Goal: Transaction & Acquisition: Purchase product/service

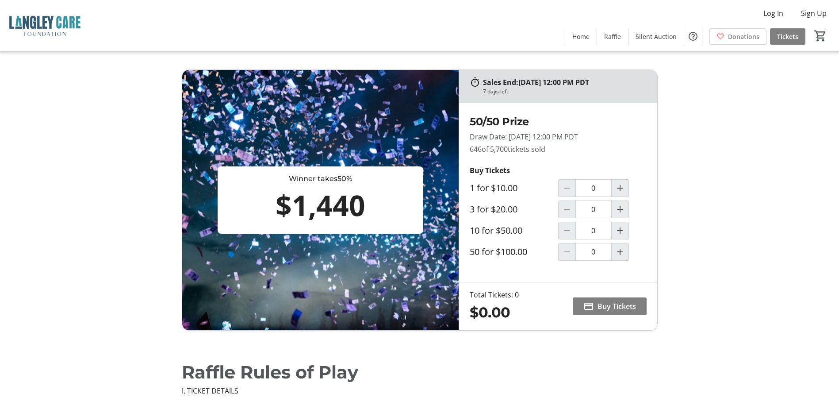
click at [50, 24] on img at bounding box center [44, 26] width 79 height 44
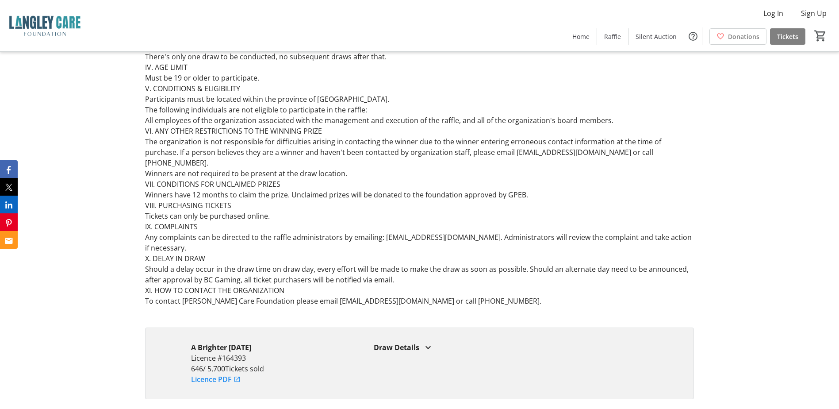
scroll to position [1459, 0]
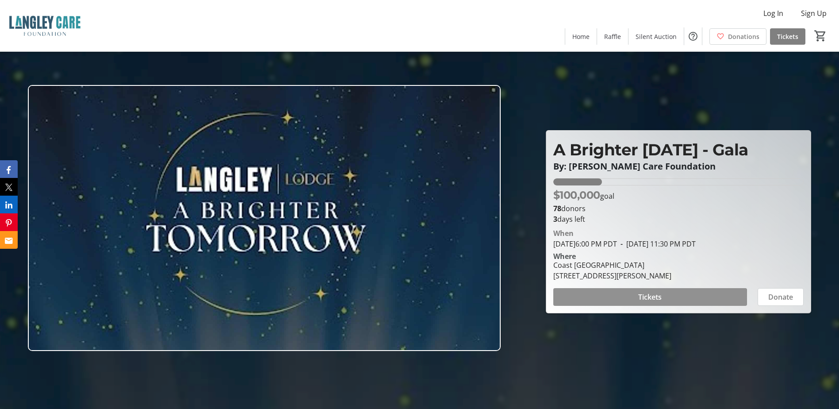
click at [637, 297] on span at bounding box center [650, 296] width 194 height 21
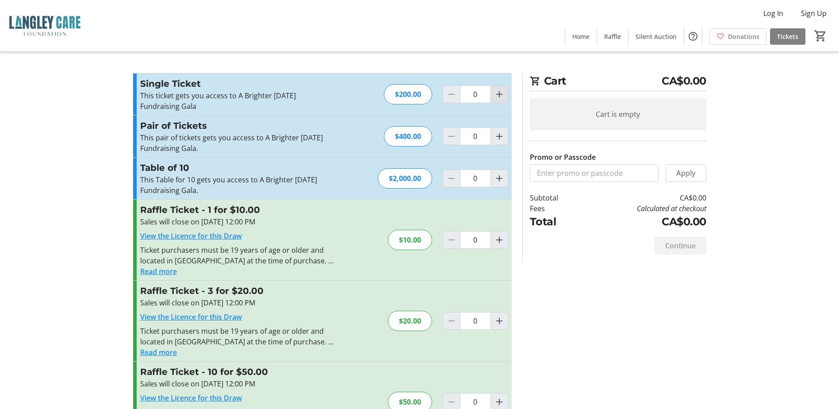
click at [500, 94] on mat-icon "Increment by one" at bounding box center [499, 94] width 11 height 11
type input "1"
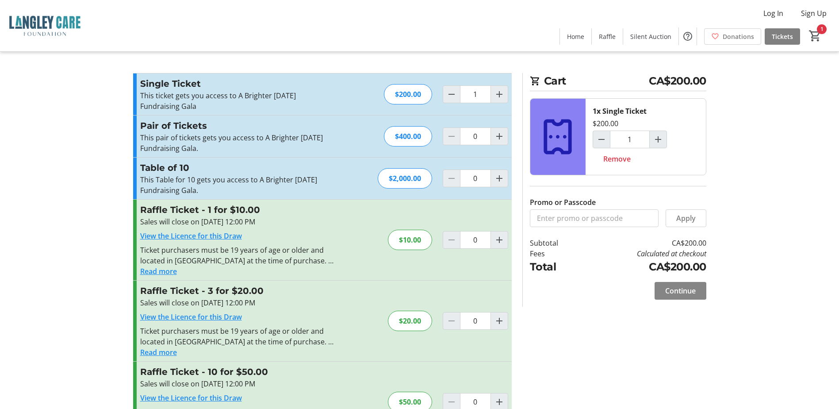
click at [688, 290] on span "Continue" at bounding box center [680, 290] width 31 height 11
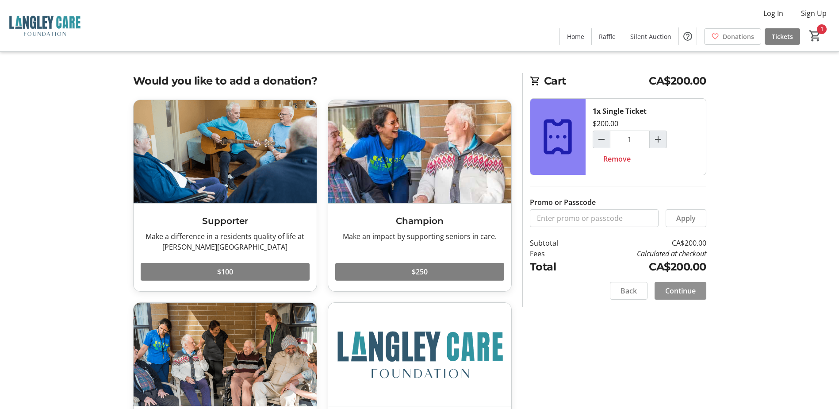
click at [685, 291] on span "Continue" at bounding box center [680, 290] width 31 height 11
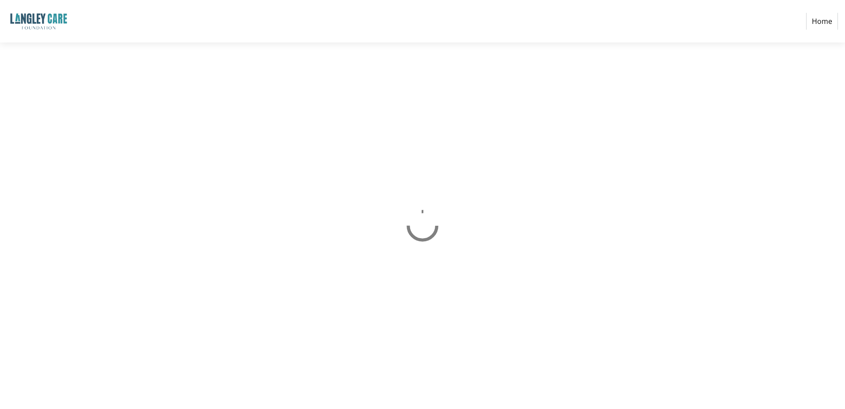
select select "CA"
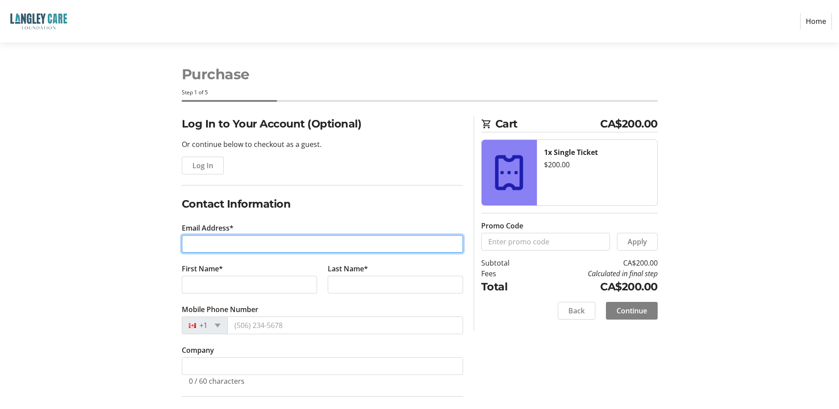
click at [256, 242] on input "Email Address*" at bounding box center [322, 244] width 281 height 18
type input "[PERSON_NAME][EMAIL_ADDRESS][PERSON_NAME][DOMAIN_NAME]"
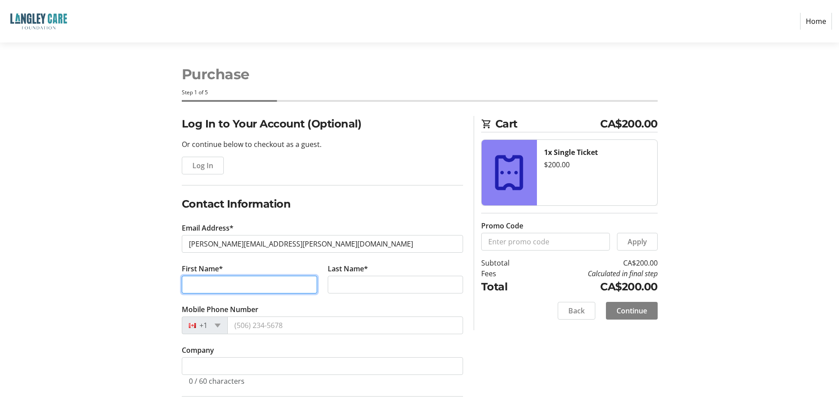
type input "[PERSON_NAME]"
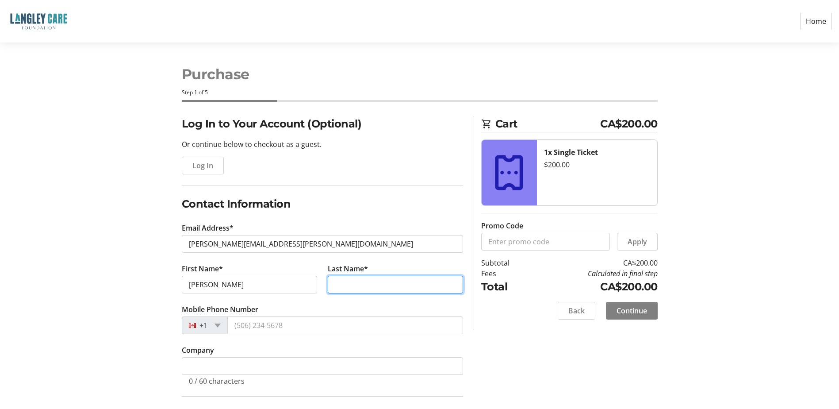
type input "Penney"
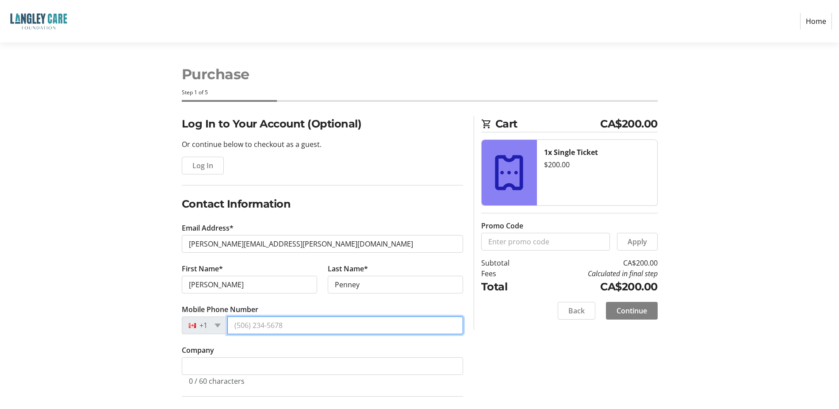
type input "[PHONE_NUMBER]"
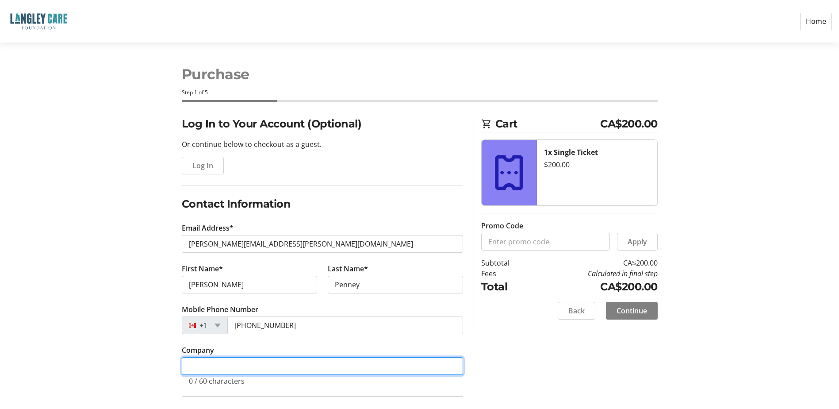
type input "Marquise Hospitality"
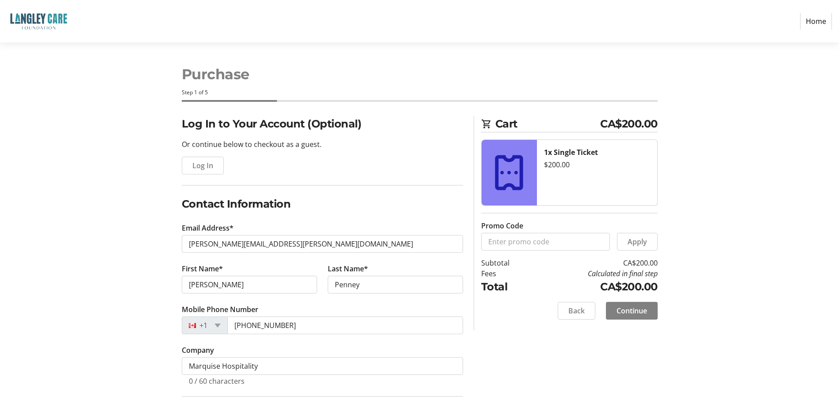
type input "[STREET_ADDRESS]"
type input "[GEOGRAPHIC_DATA]"
select select "BC"
type input "V5R 1B5"
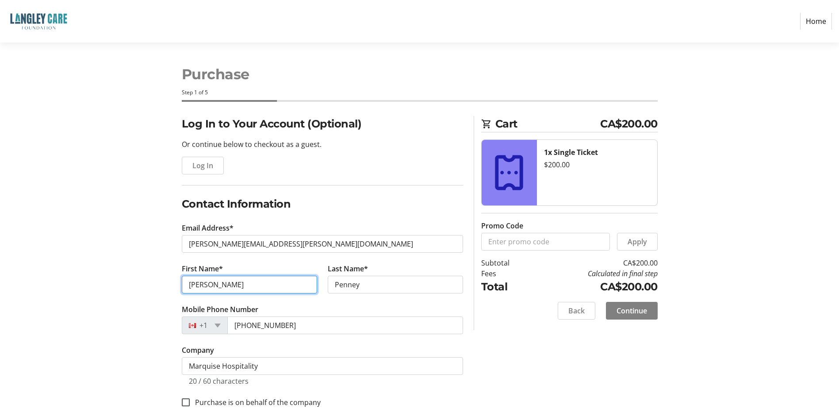
click at [253, 289] on input "[PERSON_NAME]" at bounding box center [249, 284] width 135 height 18
drag, startPoint x: 235, startPoint y: 288, endPoint x: 107, endPoint y: 277, distance: 128.2
click at [107, 279] on section "Purchase Step 1 of 5 Cart CA$200.00 1x Single Ticket $200.00 Promo Code Apply S…" at bounding box center [419, 310] width 839 height 536
type input "[PERSON_NAME]"
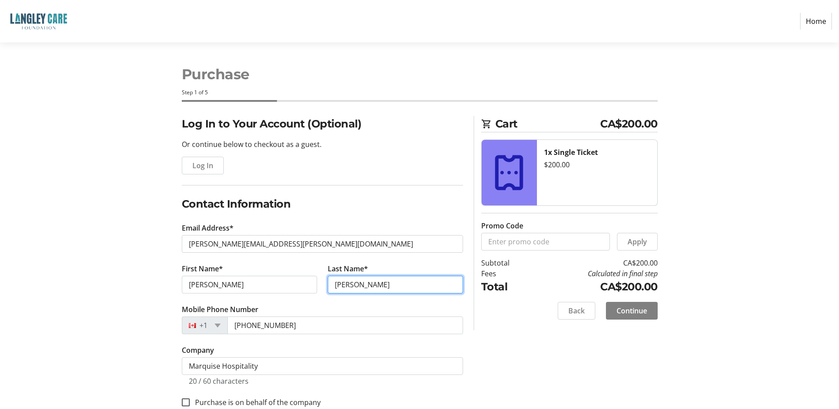
type input "[PERSON_NAME]"
click at [91, 300] on section "Purchase Step 1 of 5 Cart CA$200.00 1x Single Ticket $200.00 Promo Code Apply S…" at bounding box center [419, 310] width 839 height 536
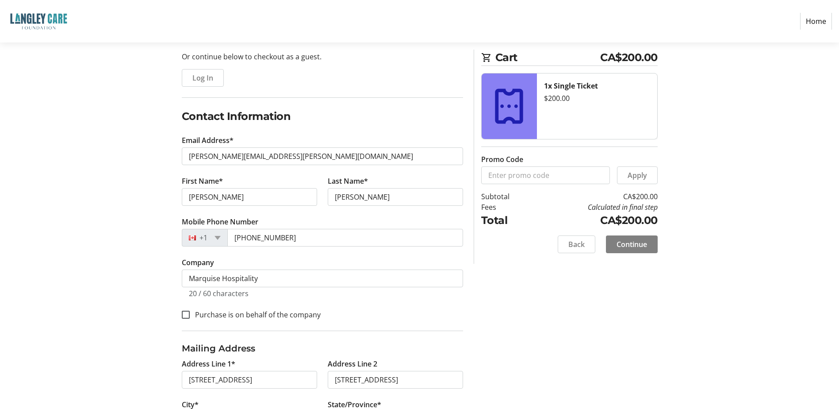
scroll to position [88, 0]
drag, startPoint x: 294, startPoint y: 233, endPoint x: 253, endPoint y: 235, distance: 41.6
click at [253, 235] on input "[PHONE_NUMBER]" at bounding box center [345, 237] width 236 height 18
type input "[PHONE_NUMBER]"
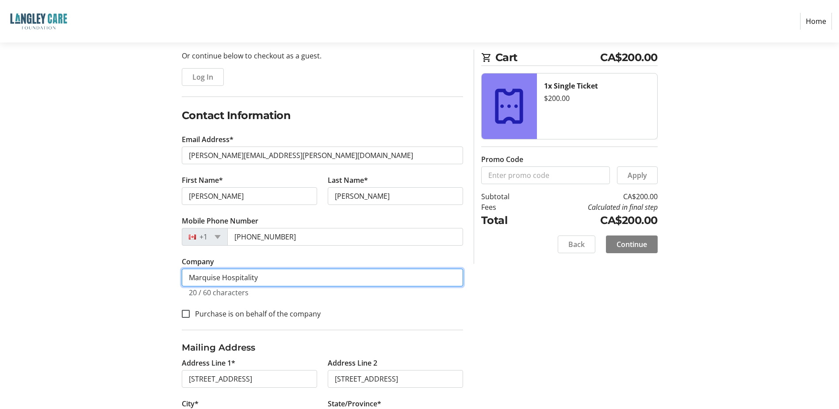
click at [280, 277] on input "Marquise Hospitality" at bounding box center [322, 277] width 281 height 18
drag, startPoint x: 280, startPoint y: 276, endPoint x: 161, endPoint y: 282, distance: 118.7
click at [161, 282] on div "Log In to Your Account (Optional) Or continue below to checkout as a guest. Log…" at bounding box center [420, 258] width 584 height 462
type input "[PERSON_NAME]"
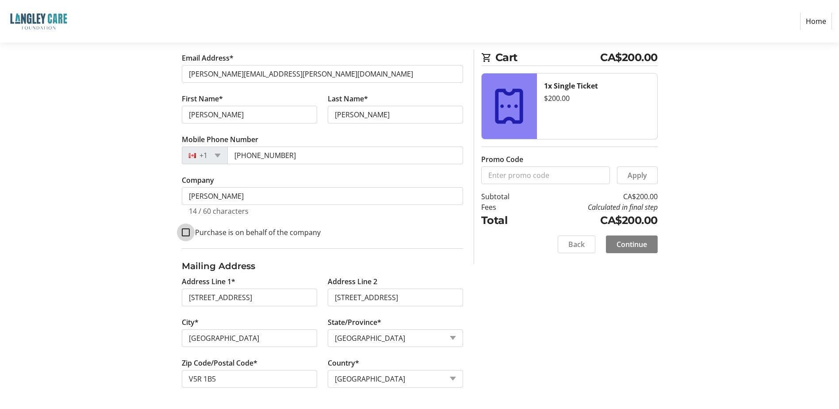
scroll to position [37, 0]
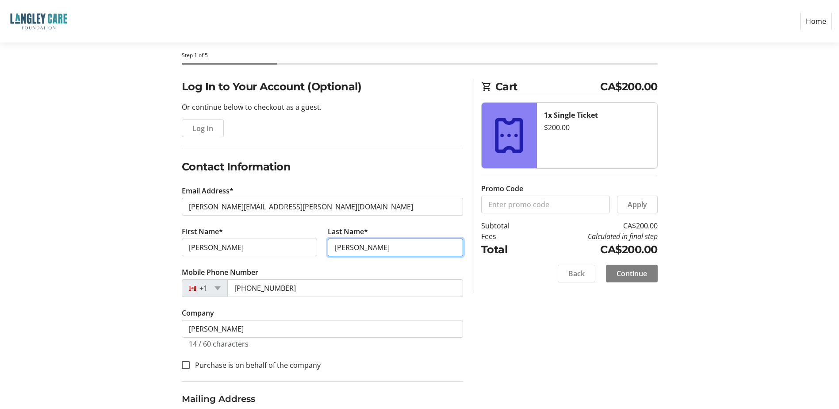
click at [386, 252] on input "[PERSON_NAME]" at bounding box center [395, 247] width 135 height 18
type input "[PERSON_NAME]"
click at [644, 273] on span "Continue" at bounding box center [631, 273] width 31 height 11
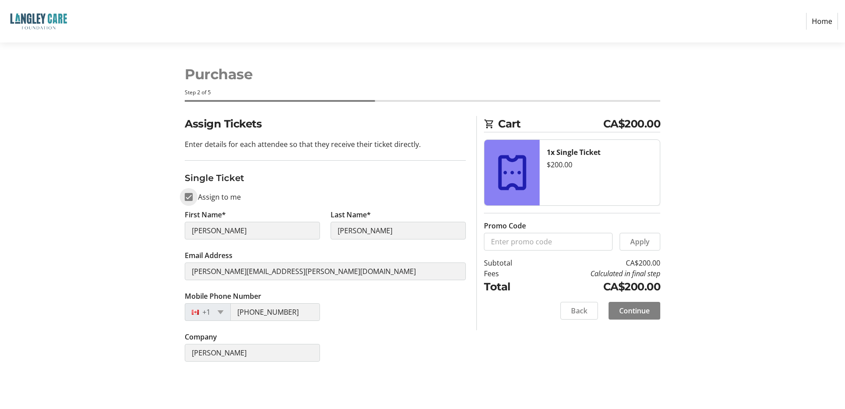
click at [190, 198] on input "Assign to me" at bounding box center [189, 197] width 8 height 8
checkbox input "false"
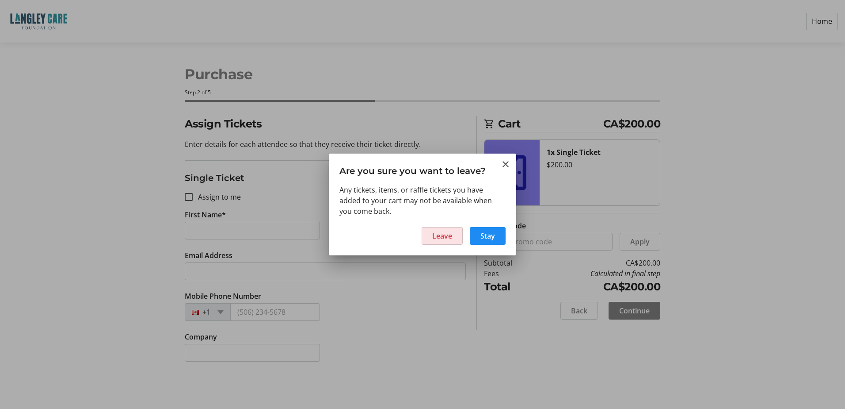
click at [448, 235] on span "Leave" at bounding box center [442, 235] width 20 height 11
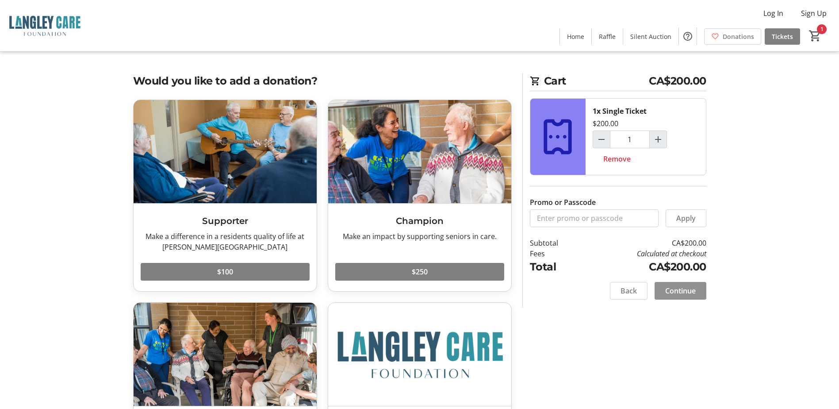
click at [681, 285] on span at bounding box center [680, 290] width 52 height 21
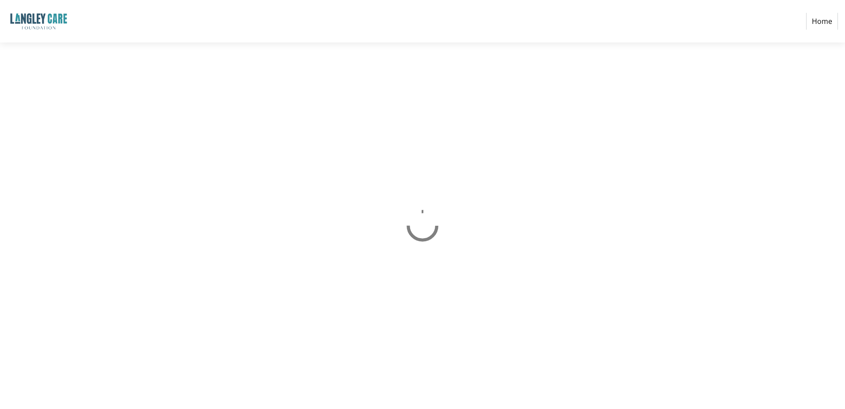
select select "CA"
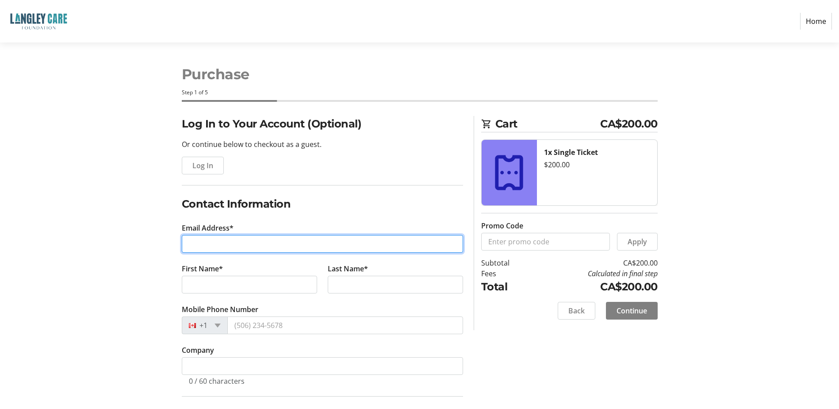
click at [258, 237] on input "Email Address*" at bounding box center [322, 244] width 281 height 18
type input "[PERSON_NAME][EMAIL_ADDRESS][PERSON_NAME][DOMAIN_NAME]"
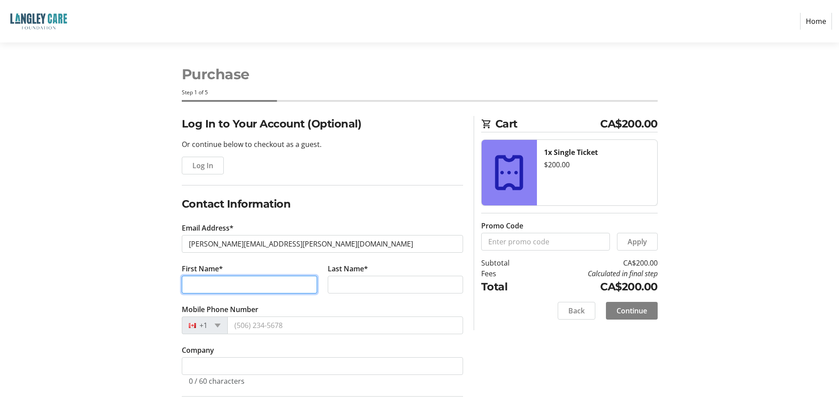
type input "[PERSON_NAME]"
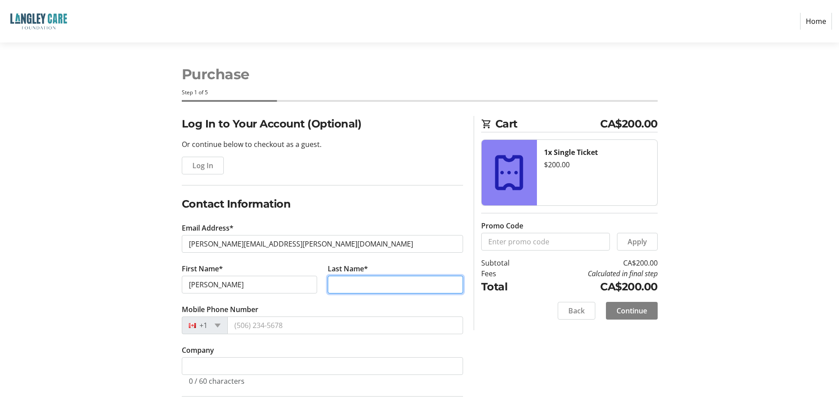
type input "[PERSON_NAME]"
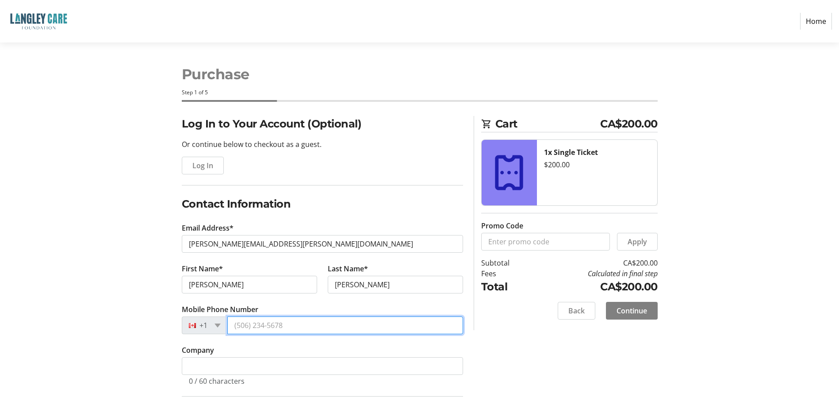
type input "[PHONE_NUMBER]"
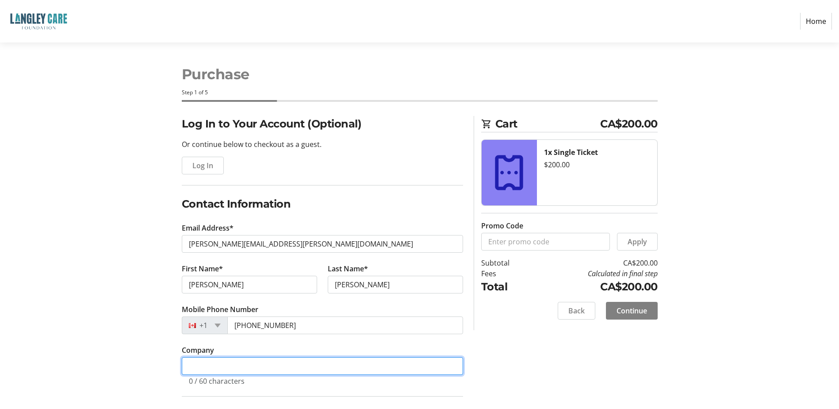
type input "[PERSON_NAME]"
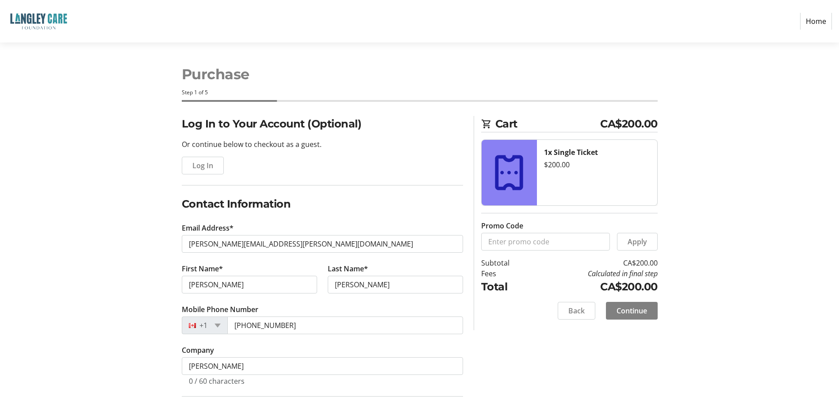
type input "[STREET_ADDRESS]"
type input "[GEOGRAPHIC_DATA]"
select select "BC"
type input "V5R 1B5"
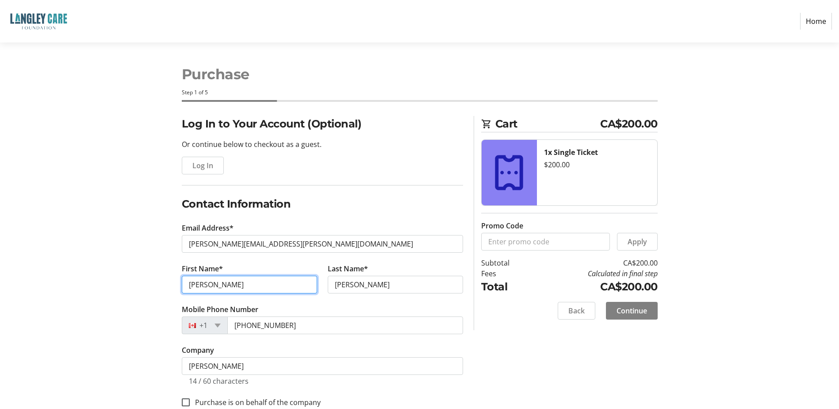
drag, startPoint x: 241, startPoint y: 280, endPoint x: 70, endPoint y: 269, distance: 171.9
click at [71, 271] on section "Purchase Step 1 of 5 Cart CA$200.00 1x Single Ticket $200.00 Promo Code Apply S…" at bounding box center [419, 310] width 839 height 536
type input "[PERSON_NAME]"
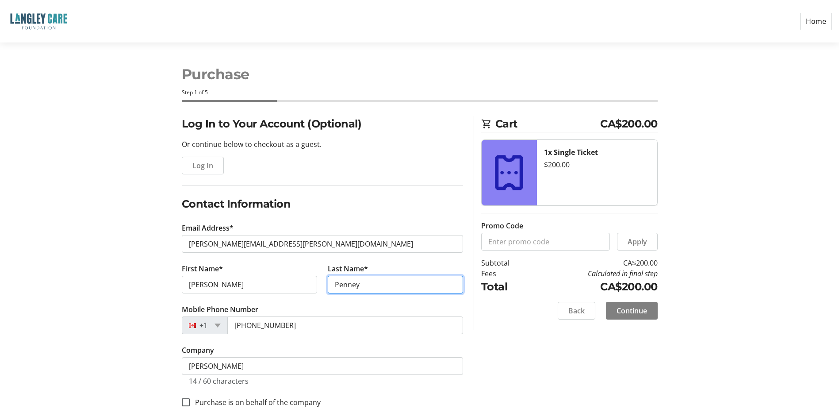
type input "Penney"
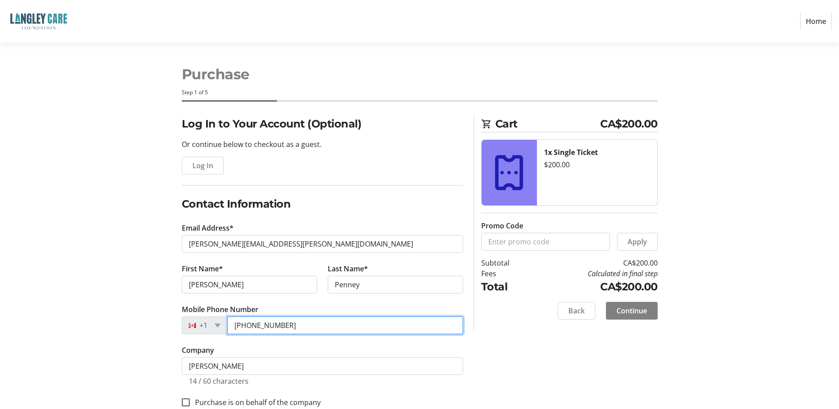
click at [291, 331] on input "[PHONE_NUMBER]" at bounding box center [345, 325] width 236 height 18
drag, startPoint x: 227, startPoint y: 316, endPoint x: 200, endPoint y: 312, distance: 26.9
click at [200, 312] on tr-form-field "Mobile Phone Number [PHONE_NUMBER]" at bounding box center [322, 324] width 281 height 41
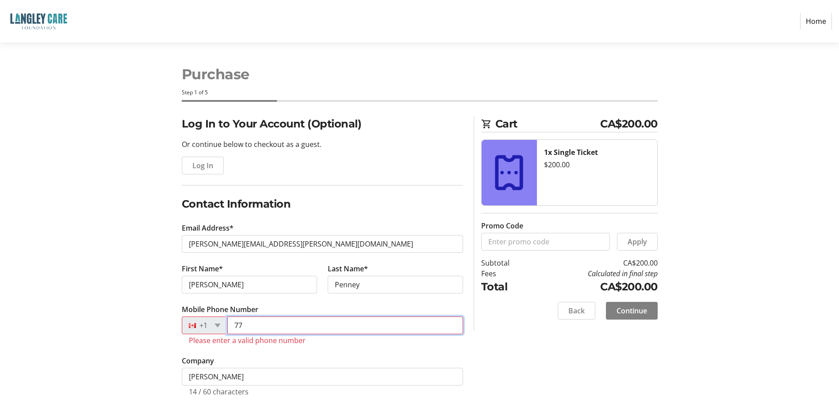
type input "[PHONE_NUMBER]"
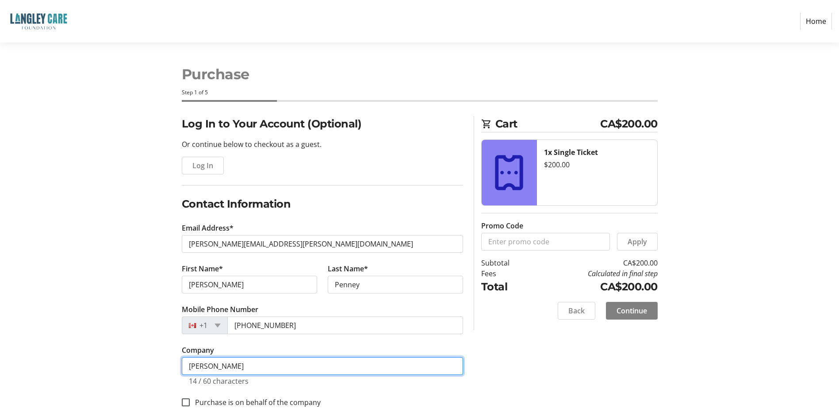
drag, startPoint x: 251, startPoint y: 363, endPoint x: 129, endPoint y: 341, distance: 124.5
click at [129, 341] on div "Log In to Your Account (Optional) Or continue below to checkout as a guest. Log…" at bounding box center [420, 347] width 584 height 462
type input "Marquise Hospitality"
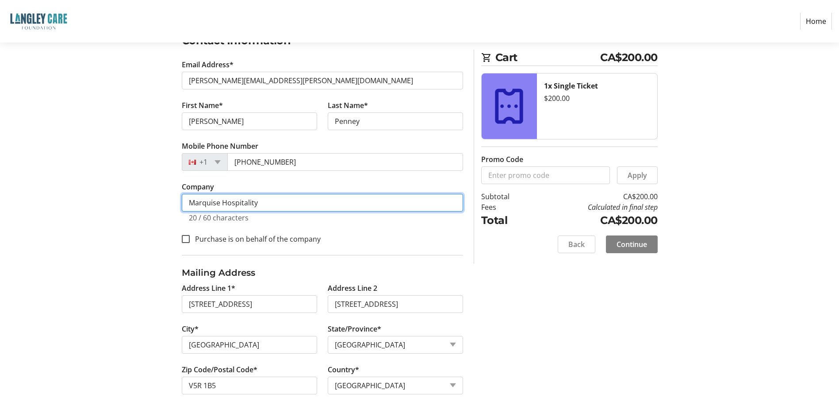
scroll to position [170, 0]
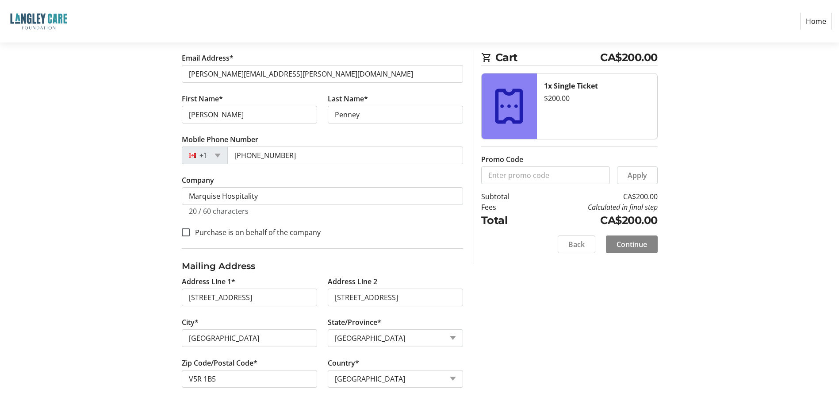
click at [640, 245] on span "Continue" at bounding box center [631, 244] width 31 height 11
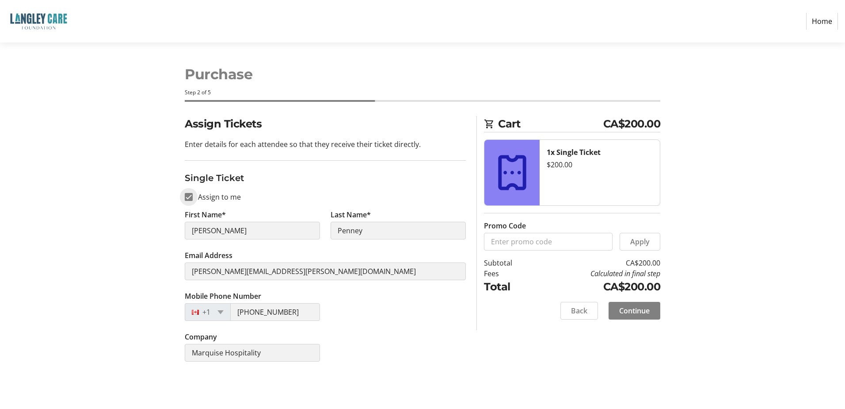
click at [191, 197] on input "Assign to me" at bounding box center [189, 197] width 8 height 8
checkbox input "false"
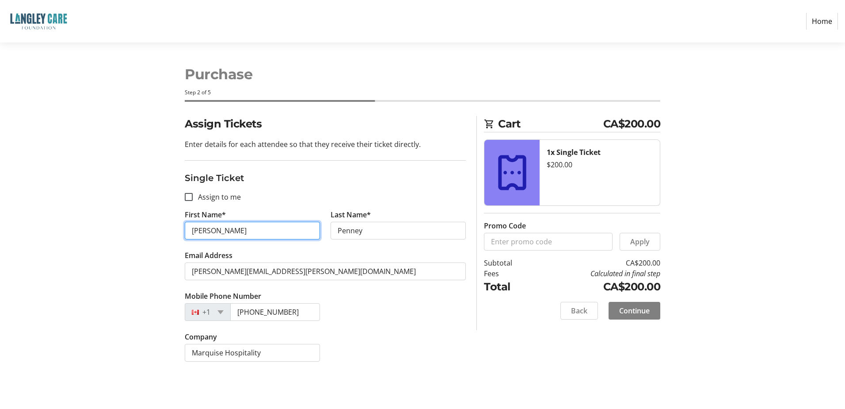
drag, startPoint x: 198, startPoint y: 228, endPoint x: 144, endPoint y: 221, distance: 53.9
click at [146, 222] on div "Assign Tickets Enter details for each attendee so that they receive their ticke…" at bounding box center [423, 244] width 584 height 256
type input "[PERSON_NAME]"
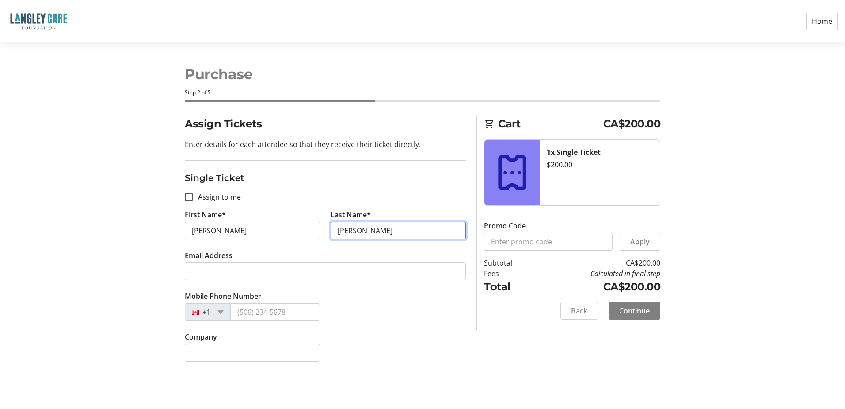
type input "[PERSON_NAME]"
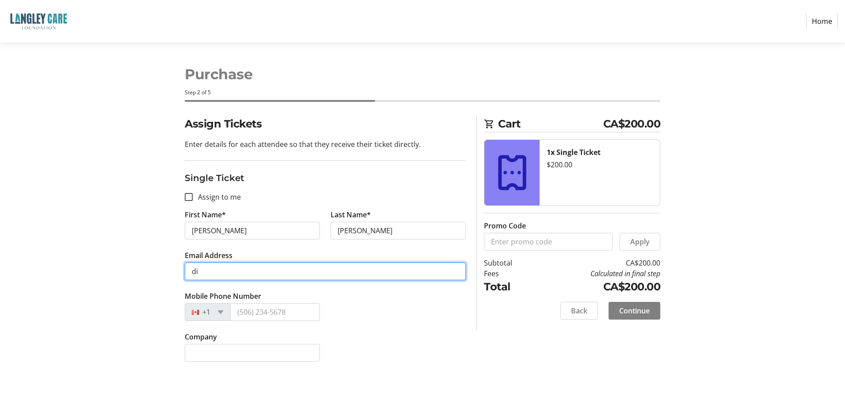
type input "[PERSON_NAME][EMAIL_ADDRESS][DOMAIN_NAME]"
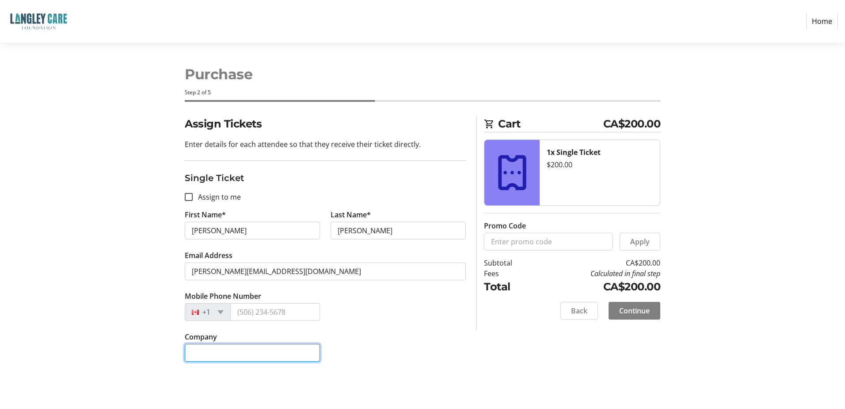
click at [246, 353] on input "Company" at bounding box center [252, 353] width 135 height 18
type input "[PERSON_NAME]"
click at [646, 313] on span "Continue" at bounding box center [634, 310] width 31 height 11
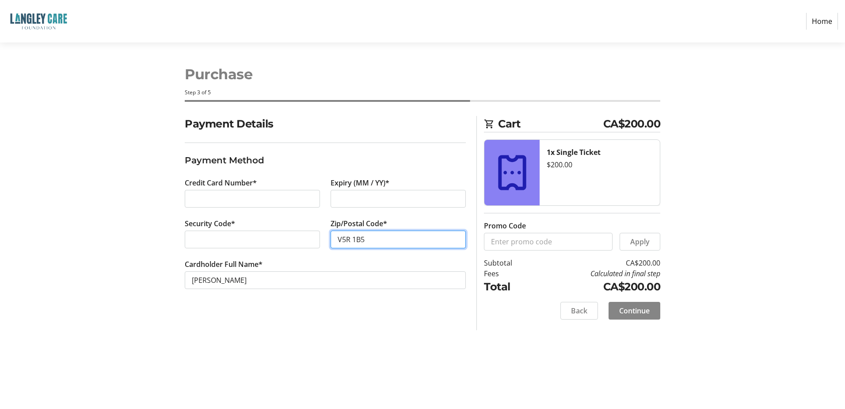
type input "V5R 1B5"
click at [638, 308] on span "Continue" at bounding box center [634, 310] width 31 height 11
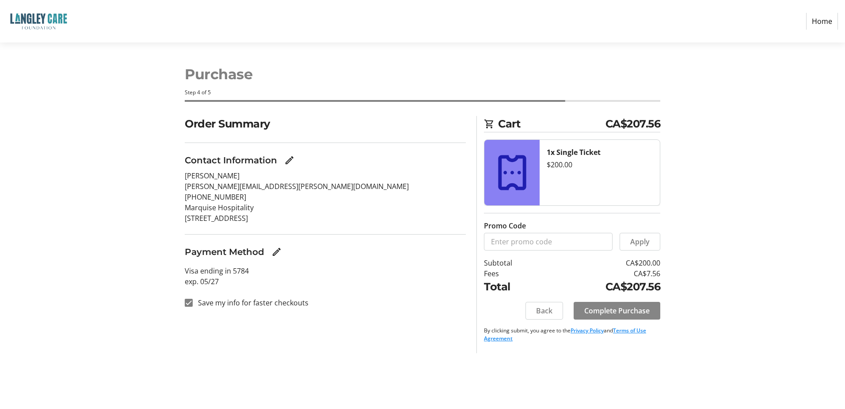
click at [639, 313] on span "Complete Purchase" at bounding box center [617, 310] width 65 height 11
